Goal: Transaction & Acquisition: Purchase product/service

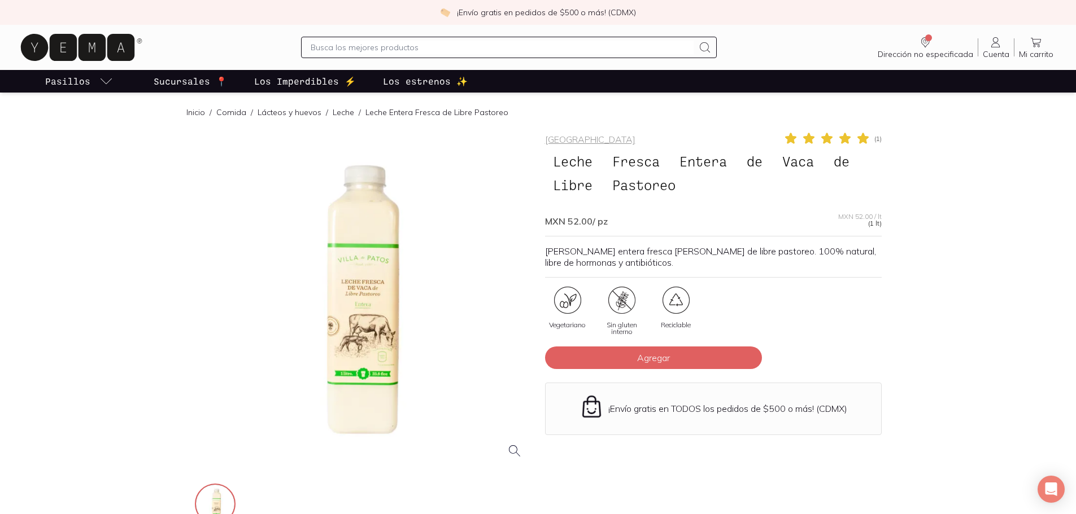
click at [359, 369] on div at bounding box center [363, 300] width 337 height 337
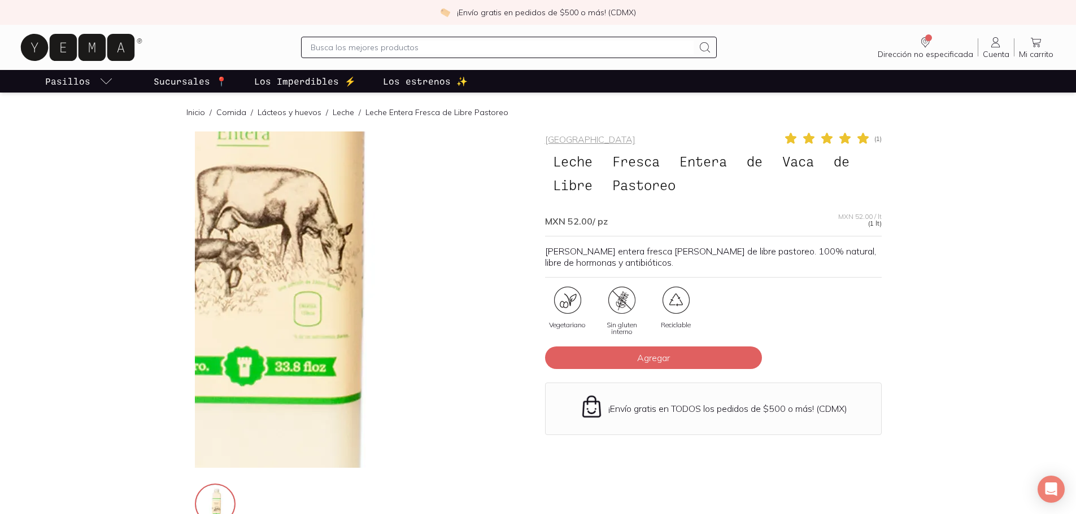
click at [414, 377] on img at bounding box center [243, 117] width 1129 height 1129
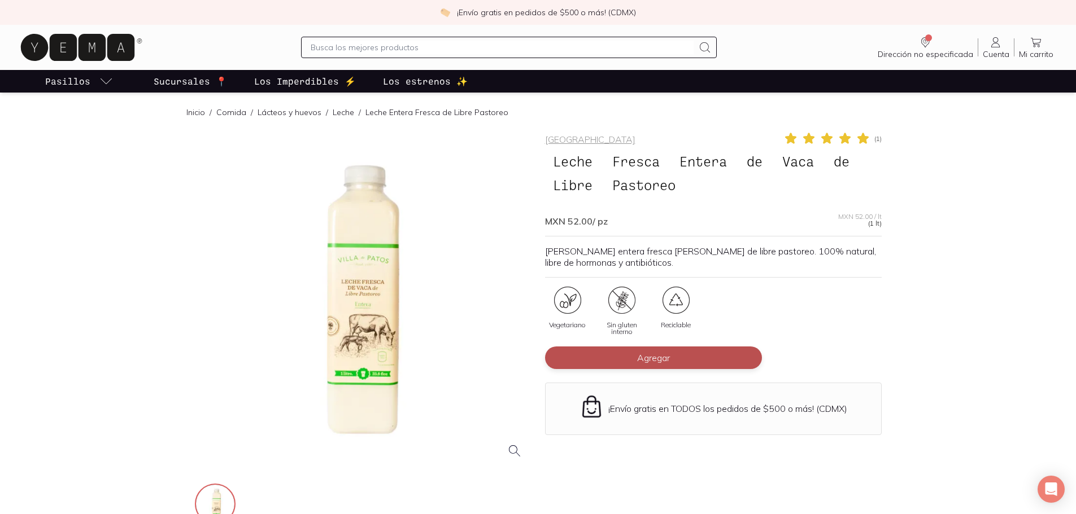
click at [663, 357] on span "Agregar" at bounding box center [653, 357] width 33 height 11
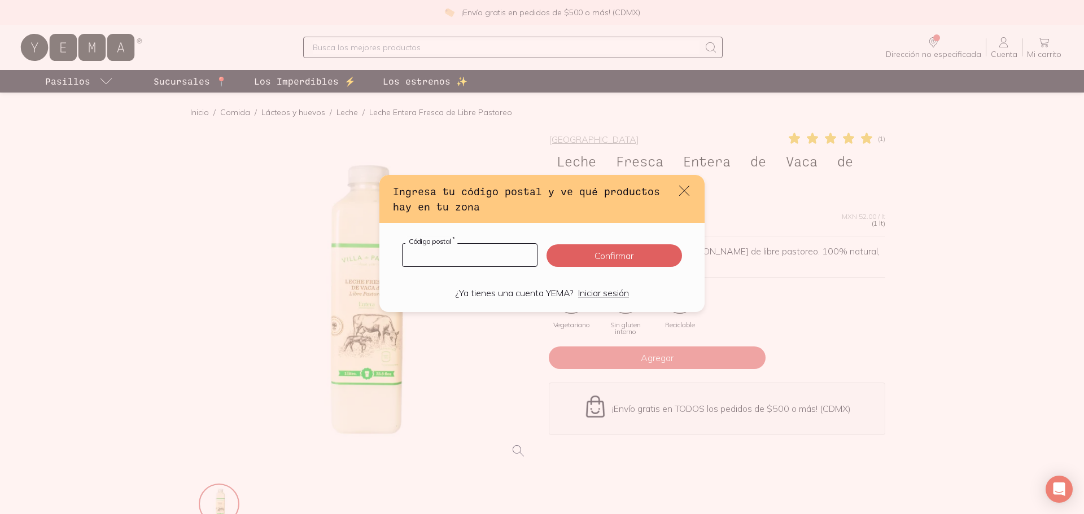
click at [502, 255] on input "default" at bounding box center [470, 255] width 134 height 23
type input "22898"
click at [613, 256] on button "Confirmar" at bounding box center [615, 256] width 136 height 23
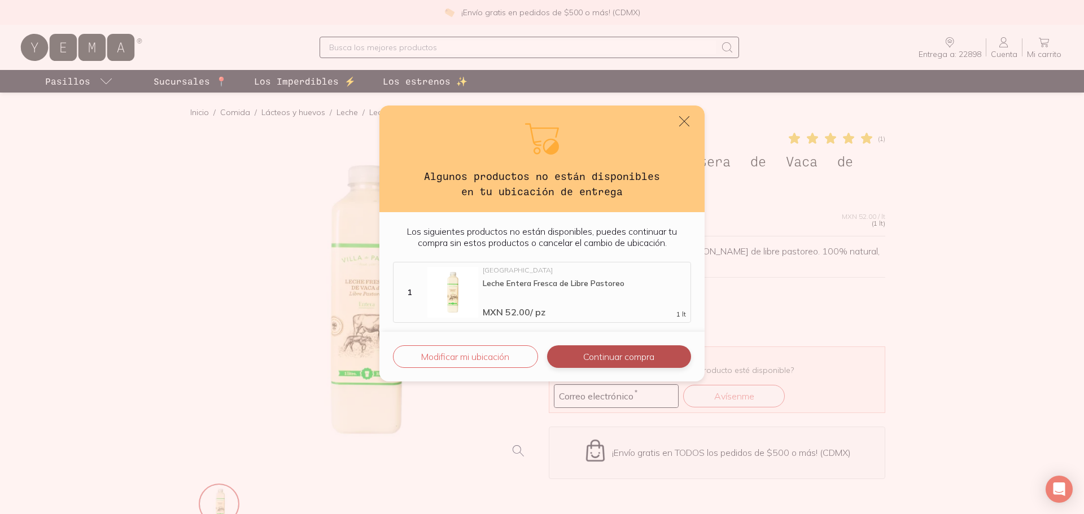
click at [593, 354] on button "Continuar compra" at bounding box center [619, 357] width 144 height 23
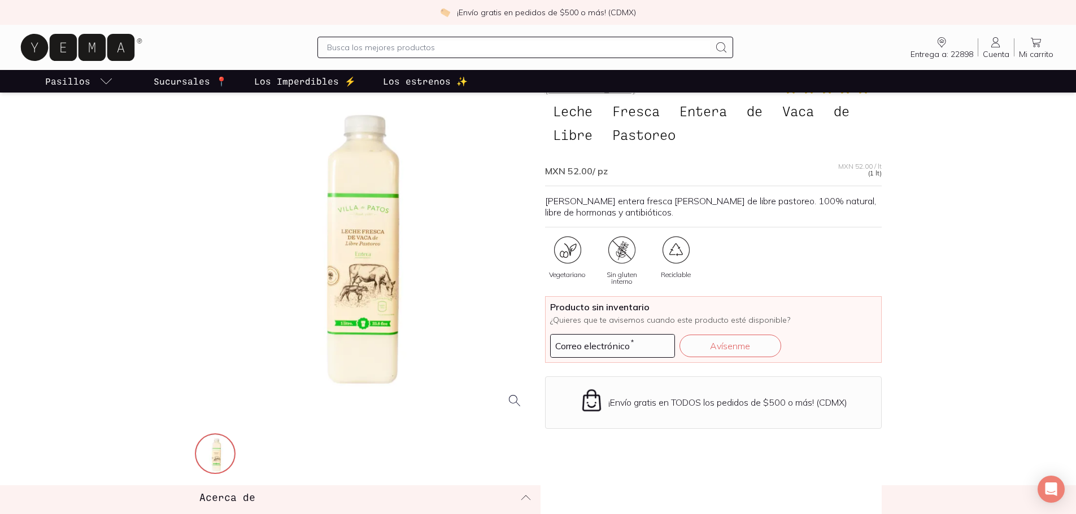
scroll to position [113, 0]
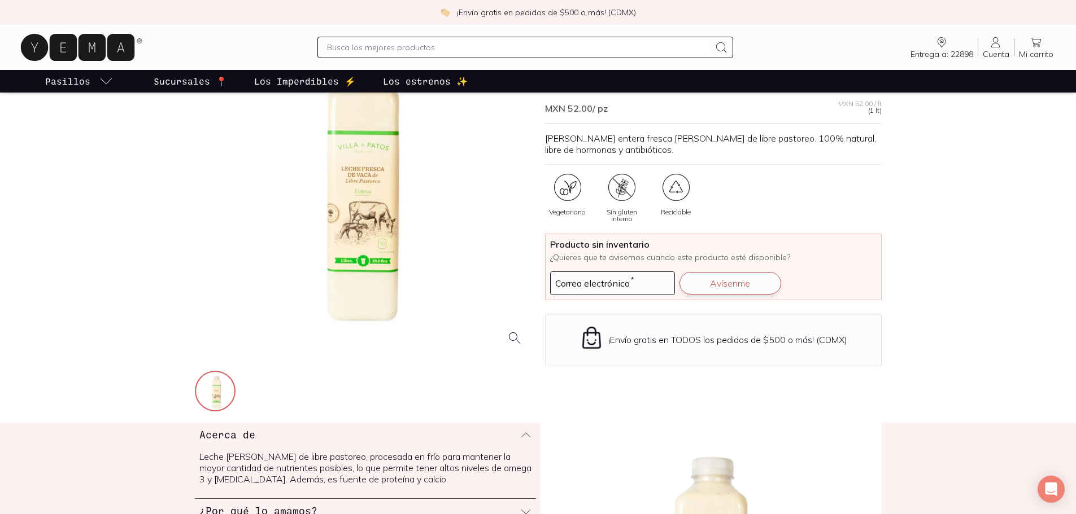
click at [742, 278] on button "Avísenme" at bounding box center [730, 283] width 102 height 23
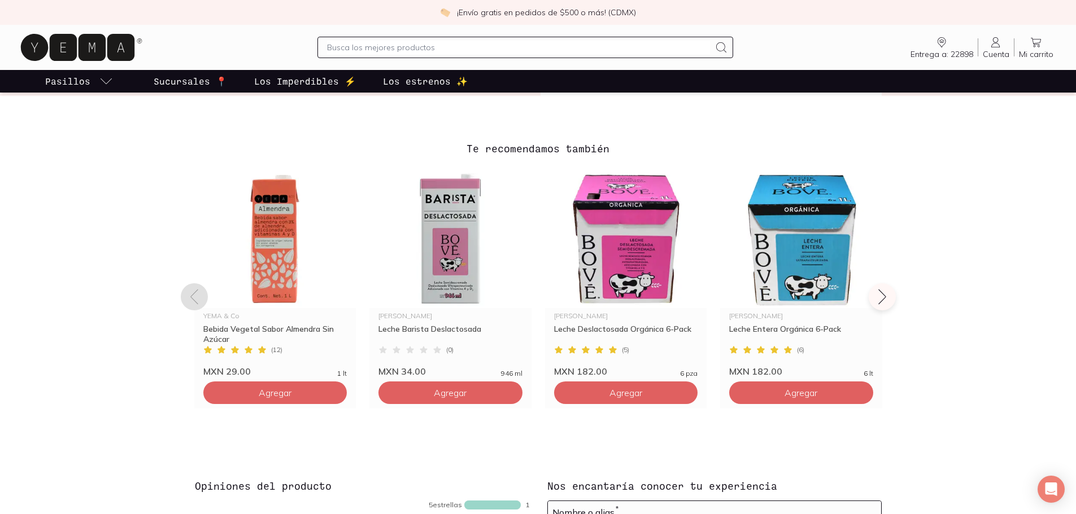
scroll to position [791, 0]
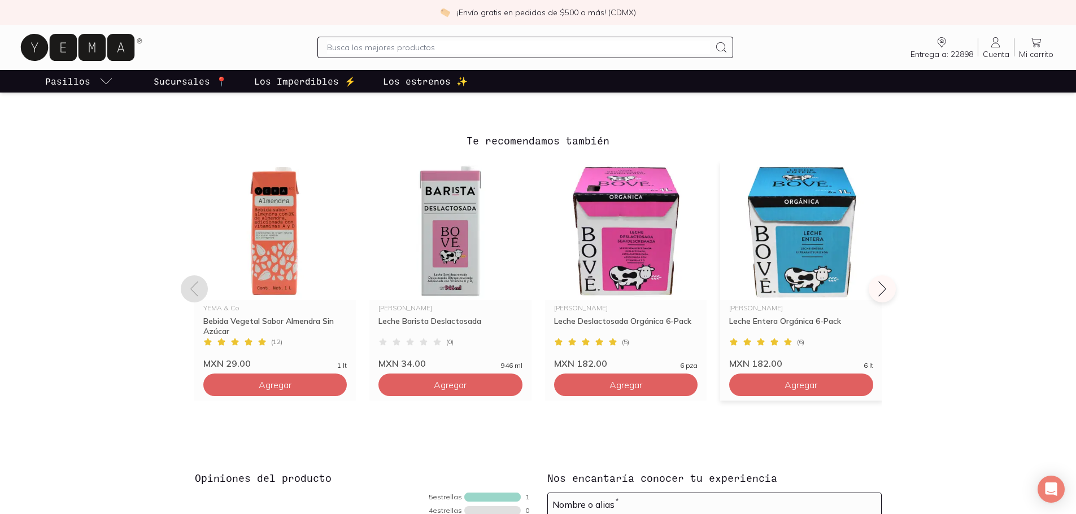
click at [816, 267] on img at bounding box center [801, 231] width 162 height 139
